Goal: Navigation & Orientation: Find specific page/section

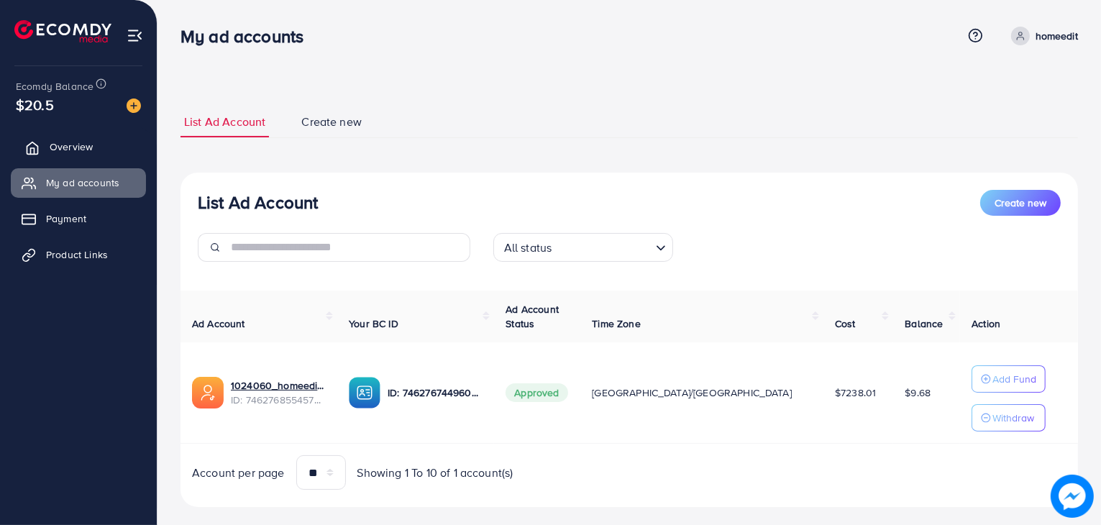
click at [91, 152] on span "Overview" at bounding box center [71, 147] width 43 height 14
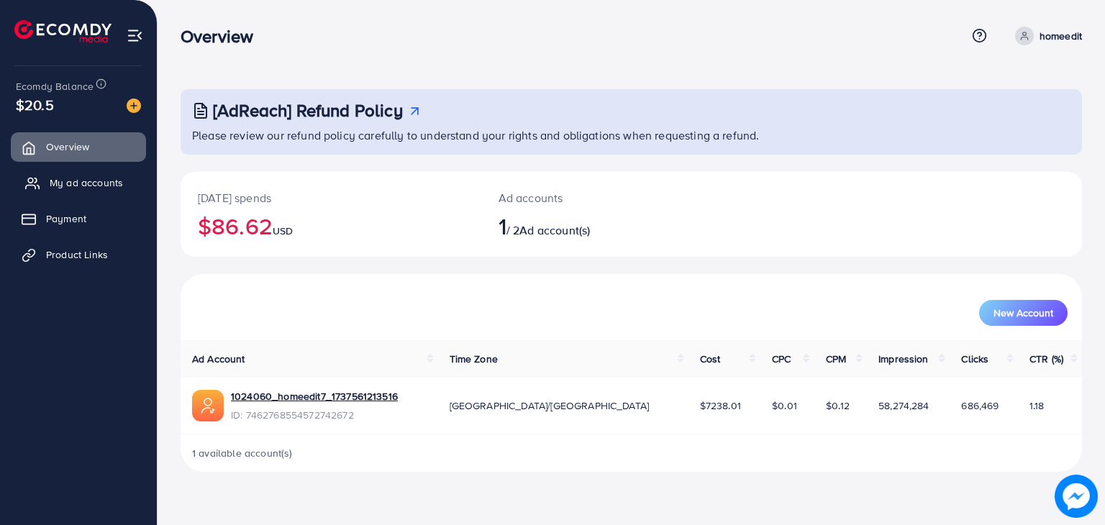
click at [83, 176] on span "My ad accounts" at bounding box center [86, 182] width 73 height 14
